Goal: Find specific page/section: Find specific page/section

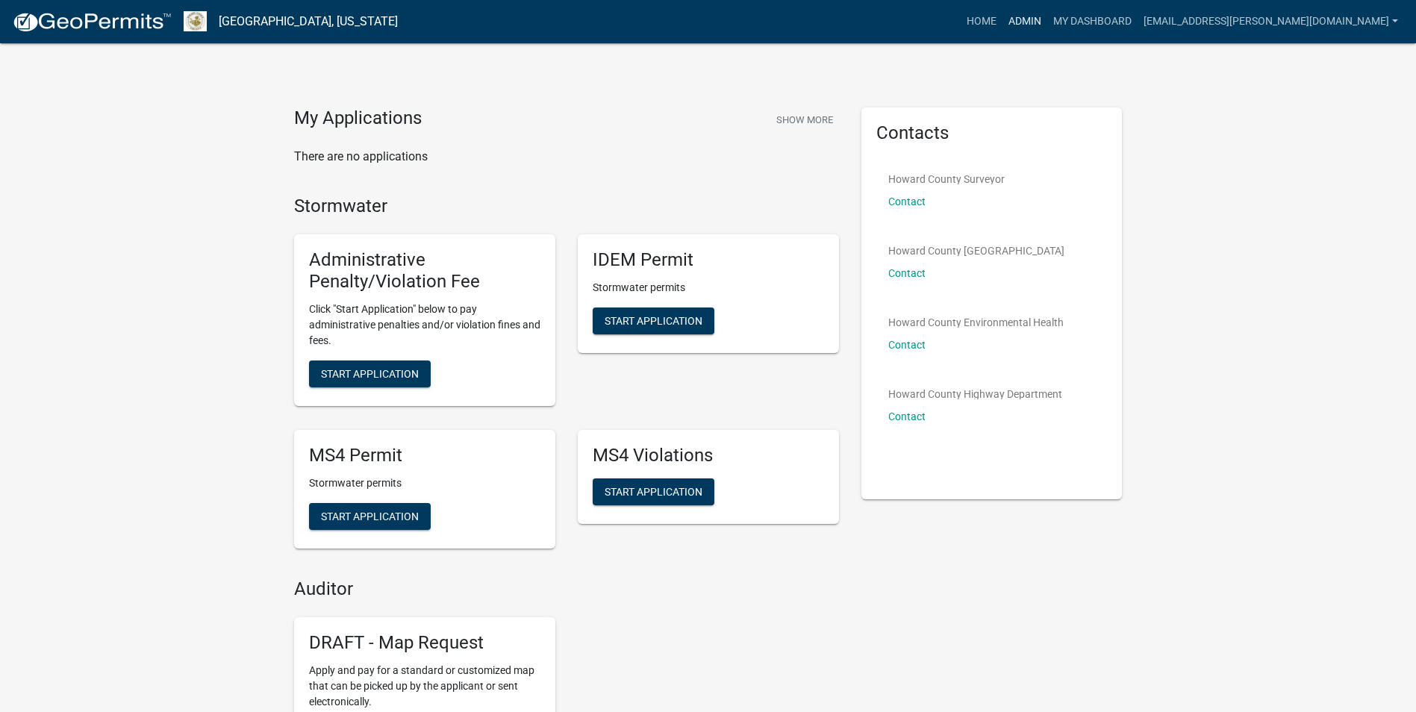
click at [1047, 23] on link "Admin" at bounding box center [1024, 21] width 45 height 28
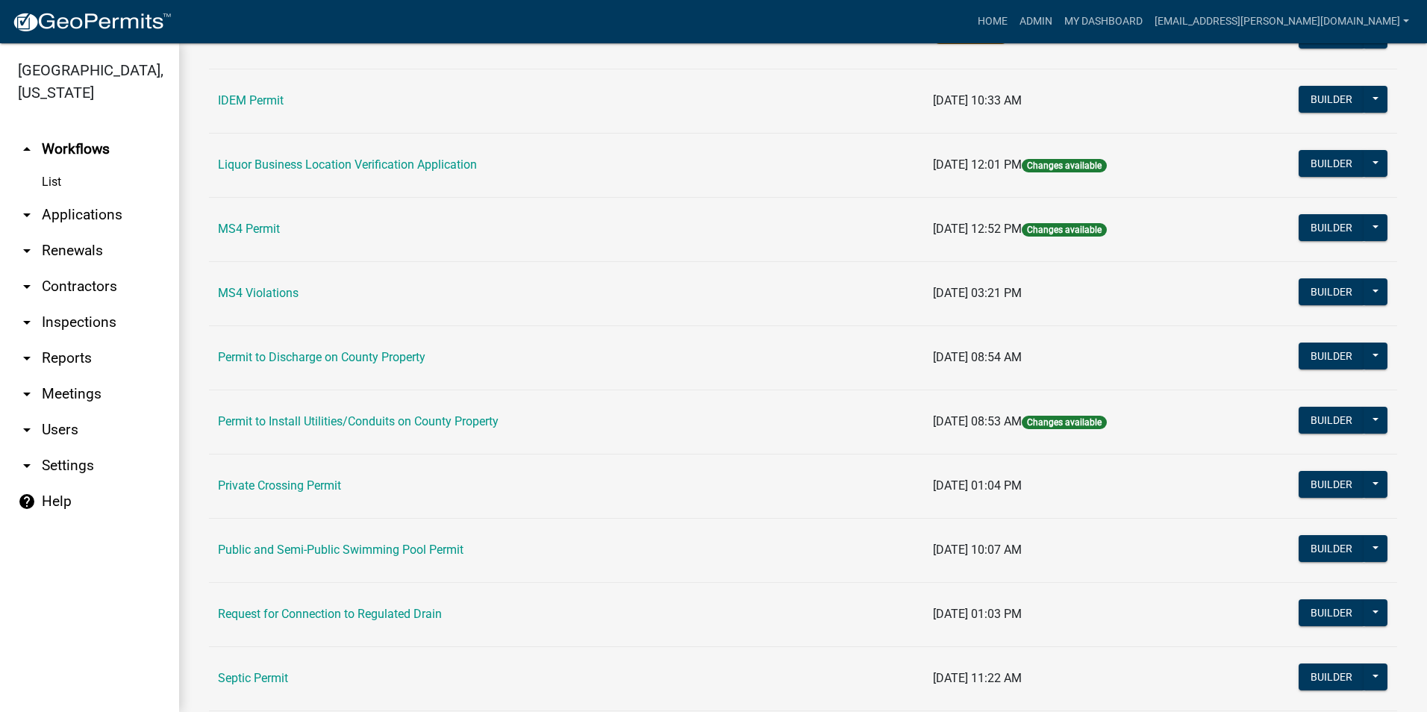
scroll to position [1257, 0]
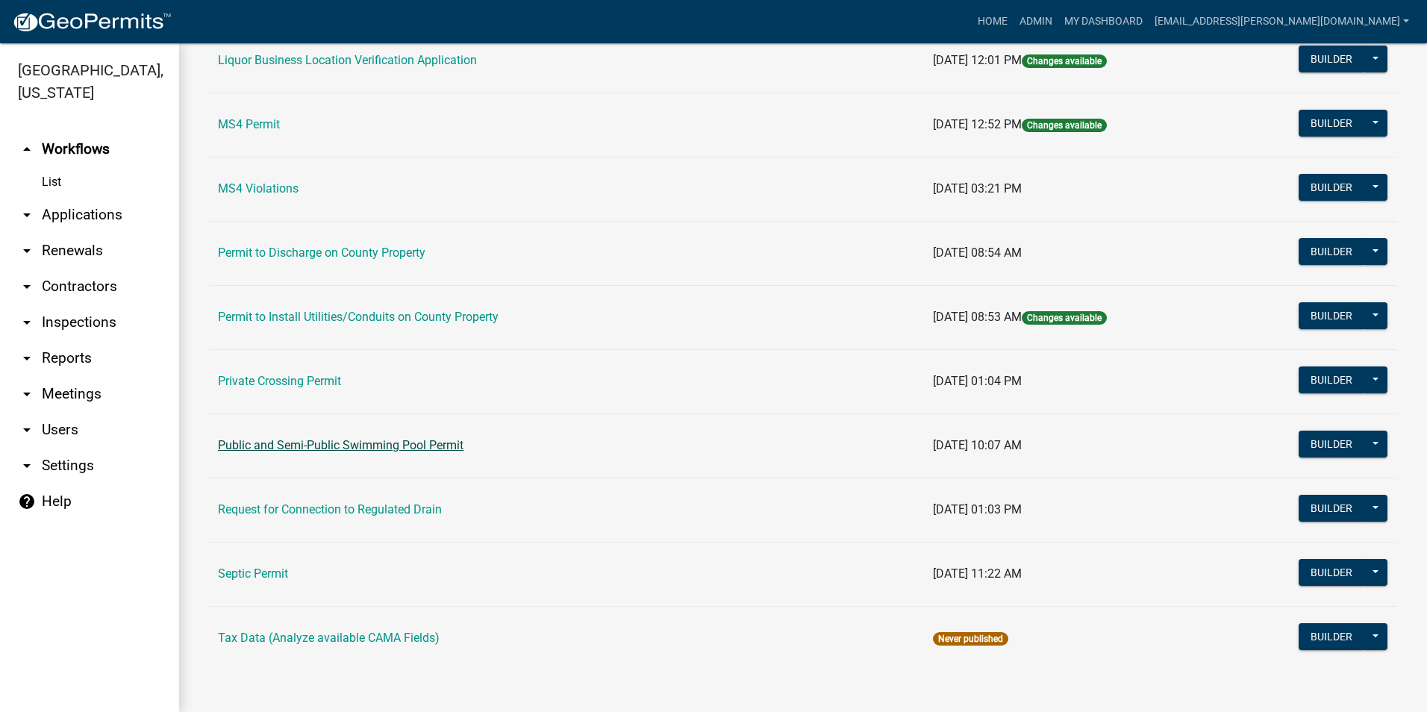
click at [370, 449] on link "Public and Semi-Public Swimming Pool Permit" at bounding box center [341, 445] width 246 height 14
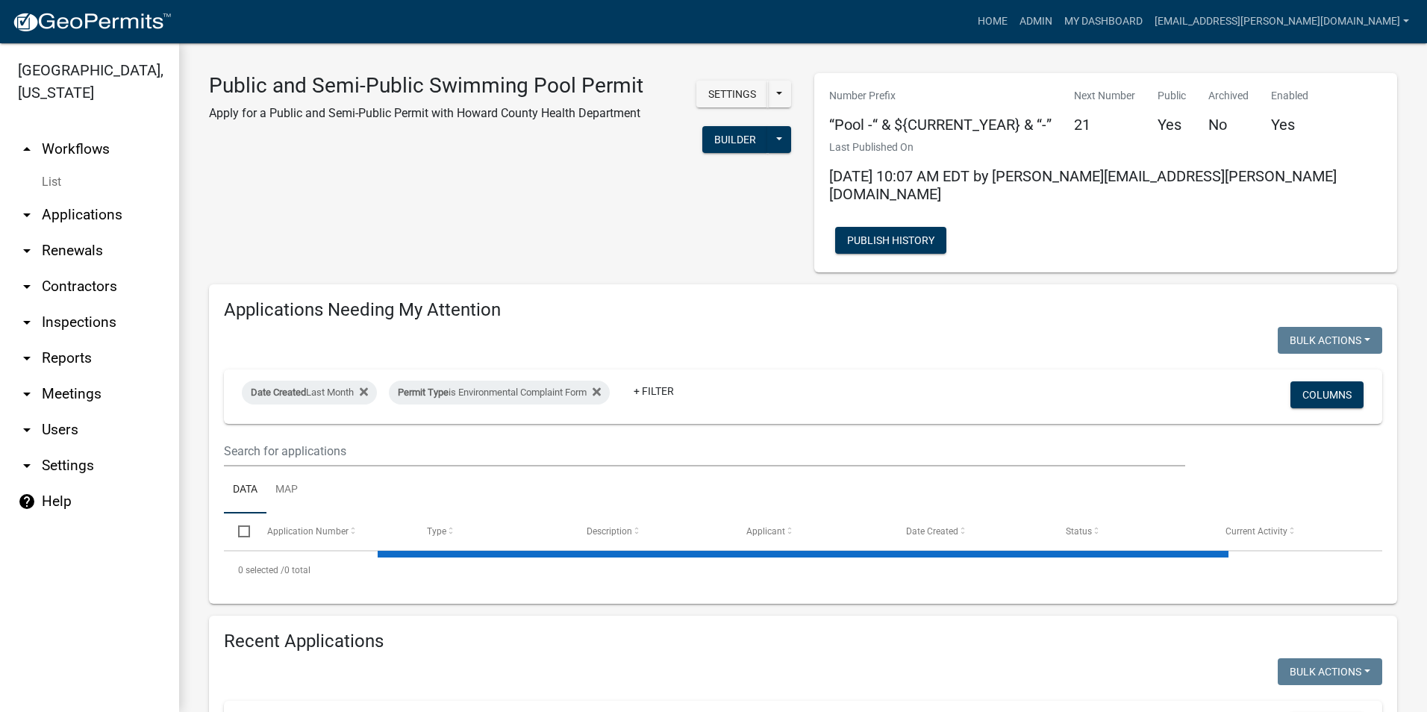
select select "3: 100"
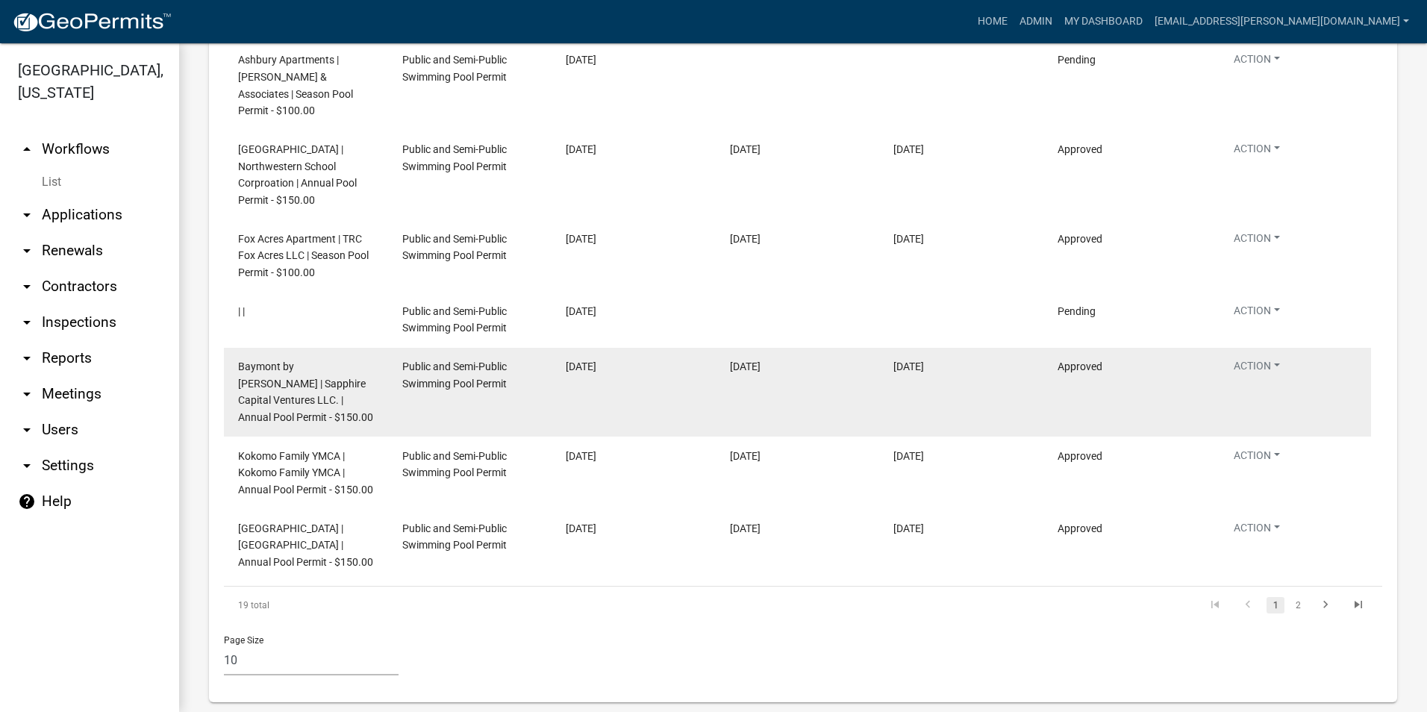
scroll to position [3653, 0]
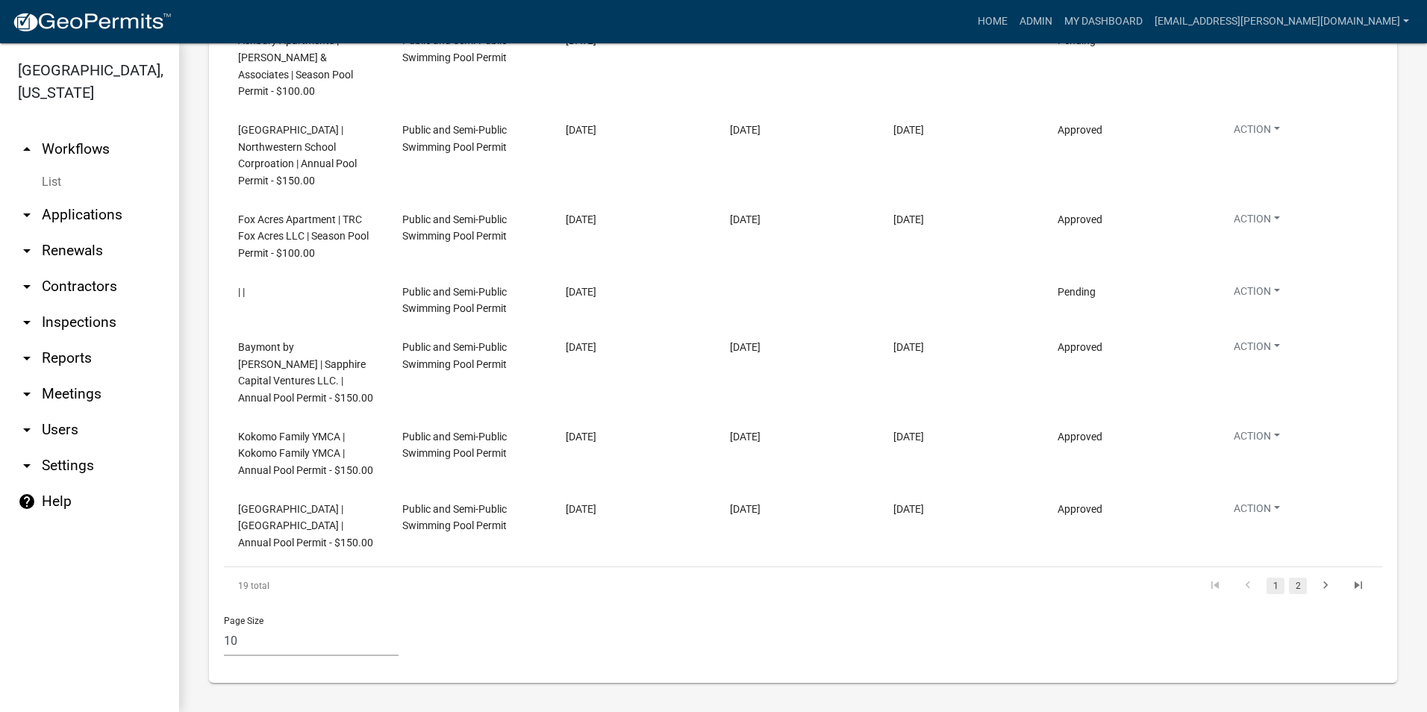
click at [1293, 588] on link "2" at bounding box center [1298, 586] width 18 height 16
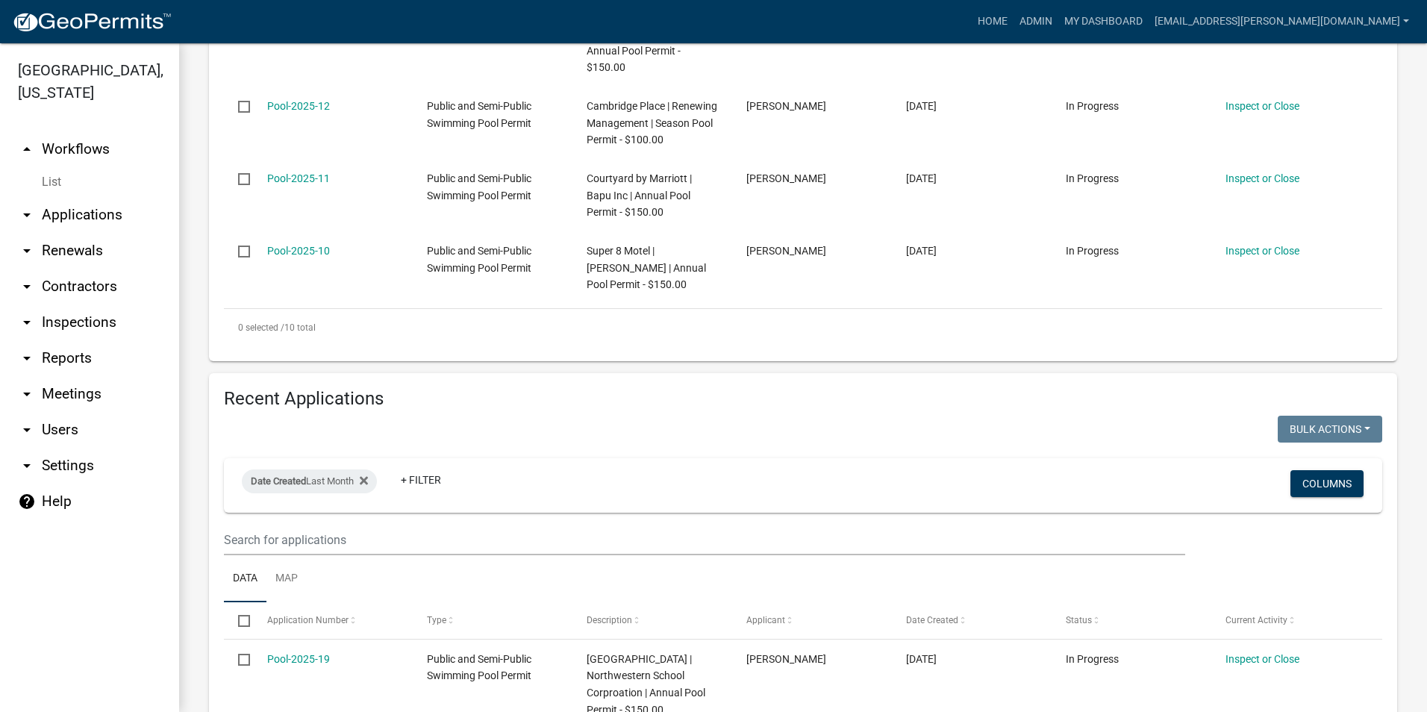
scroll to position [659, 0]
